Goal: Information Seeking & Learning: Learn about a topic

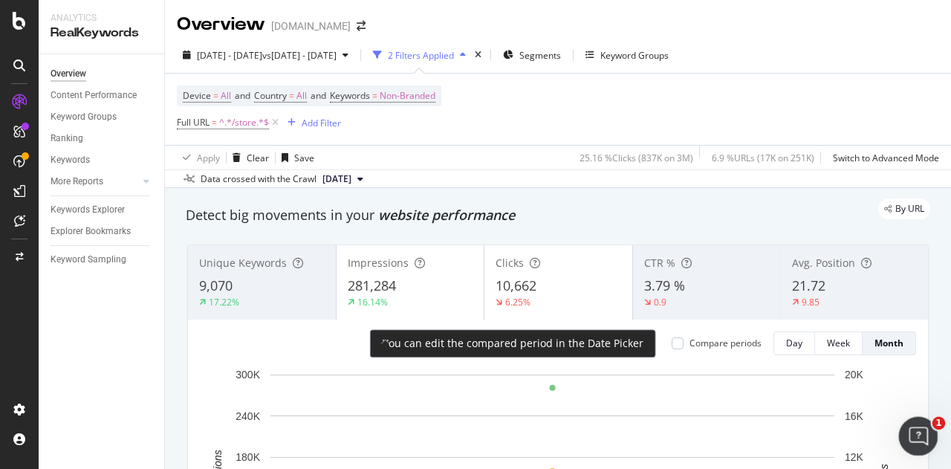
click at [908, 426] on div "Open Intercom Messenger" at bounding box center [915, 433] width 49 height 49
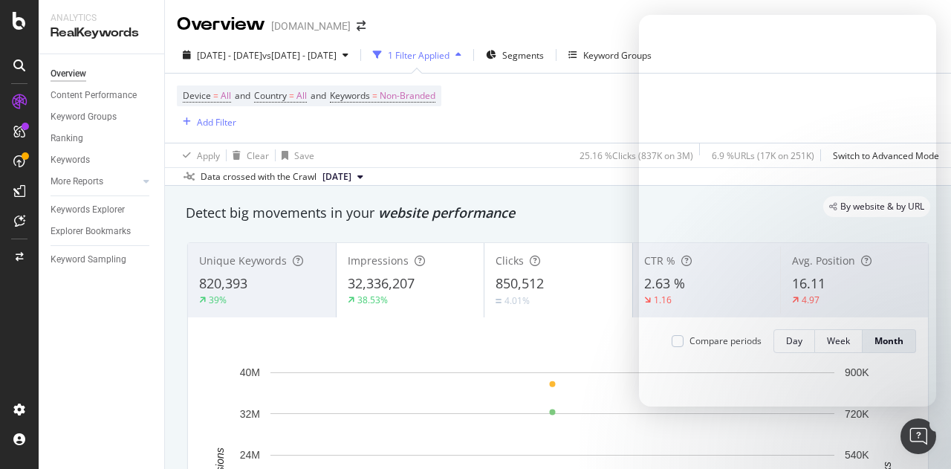
click at [160, 353] on div "Overview Content Performance Keyword Groups Ranking Keywords More Reports Count…" at bounding box center [102, 261] width 126 height 414
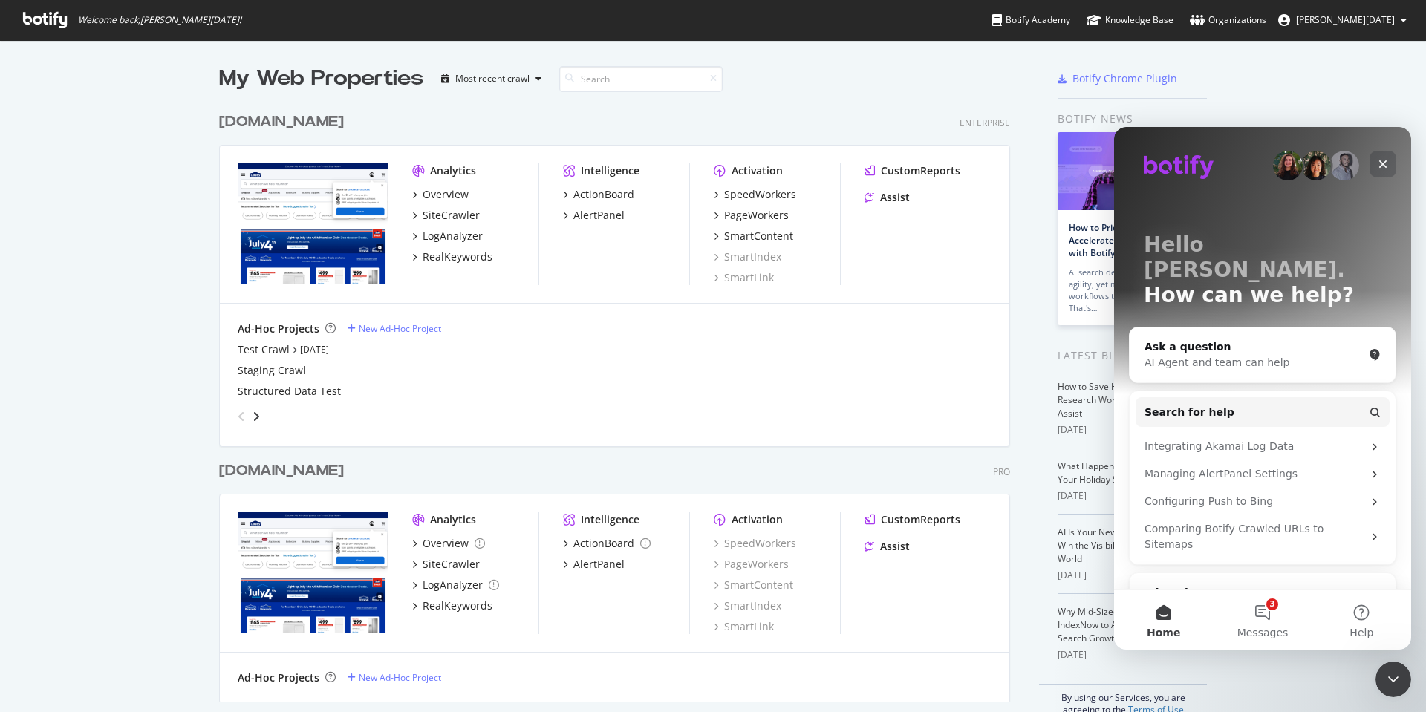
click at [950, 163] on icon "Close" at bounding box center [1383, 164] width 12 height 12
